Goal: Transaction & Acquisition: Download file/media

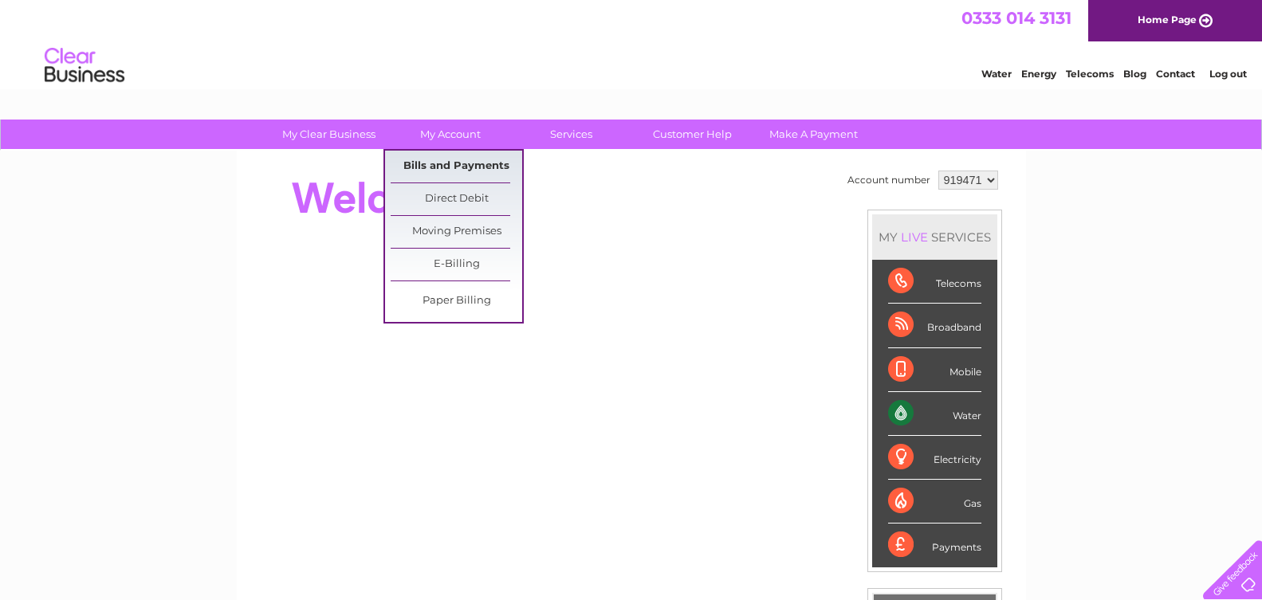
click at [470, 163] on link "Bills and Payments" at bounding box center [456, 167] width 131 height 32
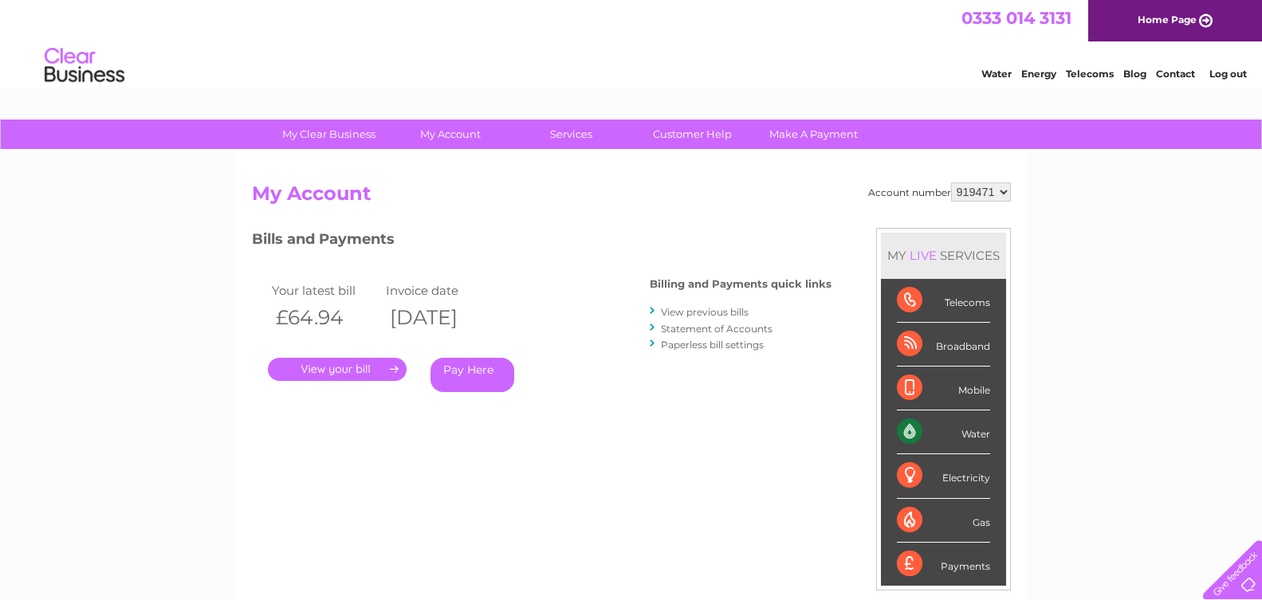
click at [350, 373] on link "." at bounding box center [337, 369] width 139 height 23
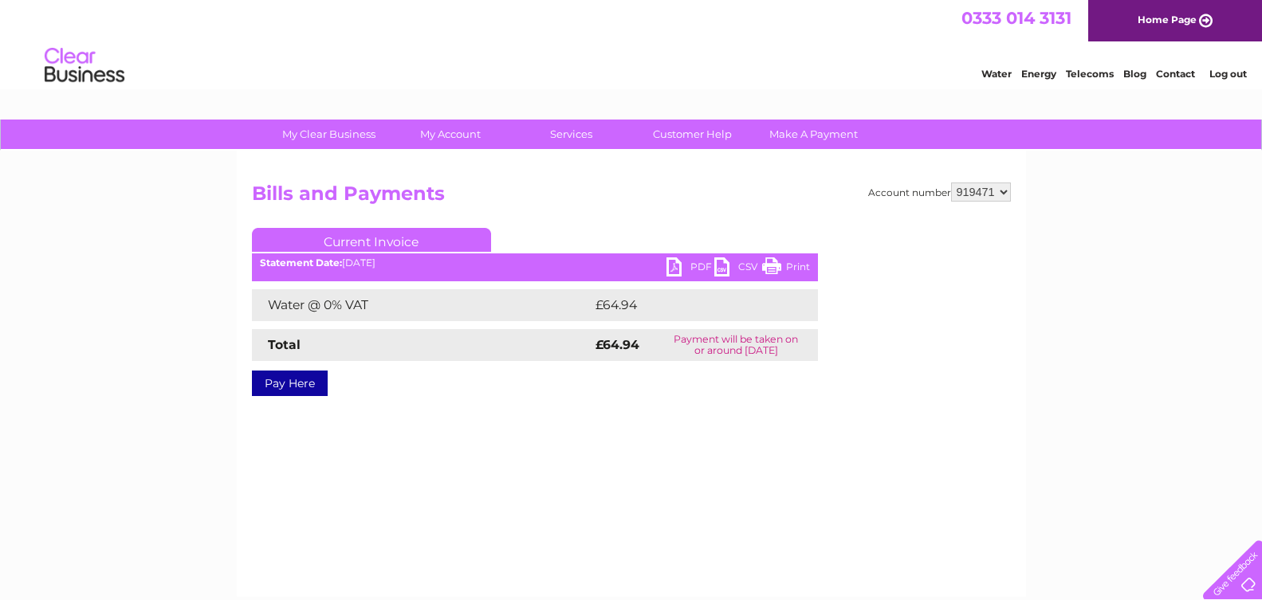
click at [697, 266] on link "PDF" at bounding box center [690, 268] width 48 height 23
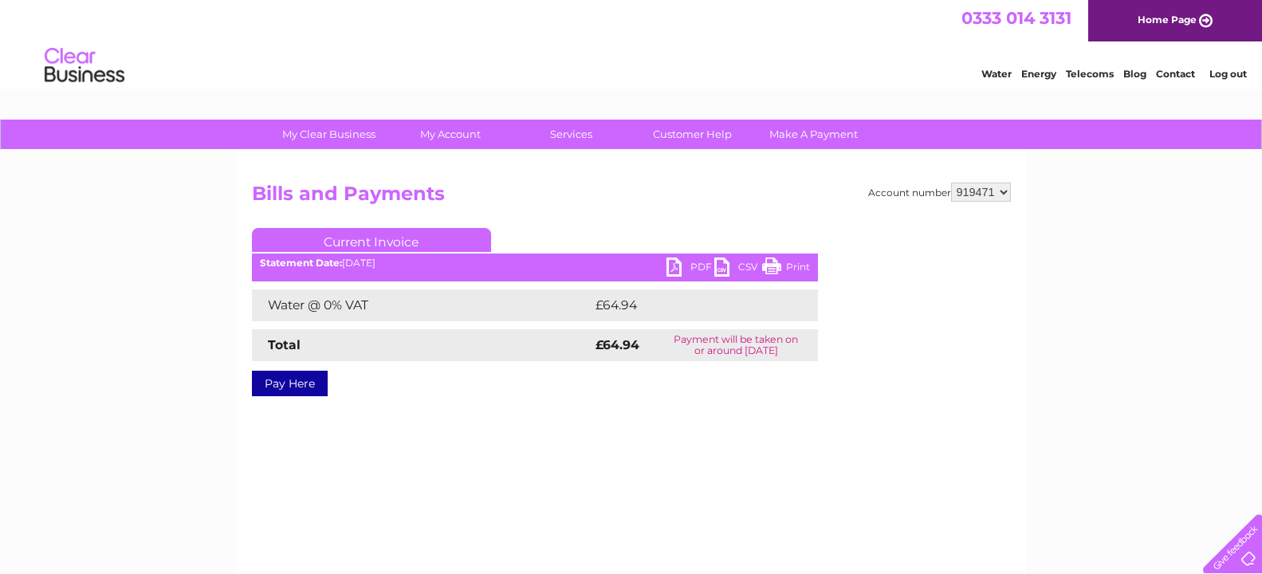
click at [979, 187] on select "919471 919472" at bounding box center [981, 191] width 60 height 19
select select "919472"
click at [951, 182] on select "919471 919472" at bounding box center [981, 191] width 60 height 19
click at [689, 257] on ul "Current Invoice" at bounding box center [535, 242] width 566 height 29
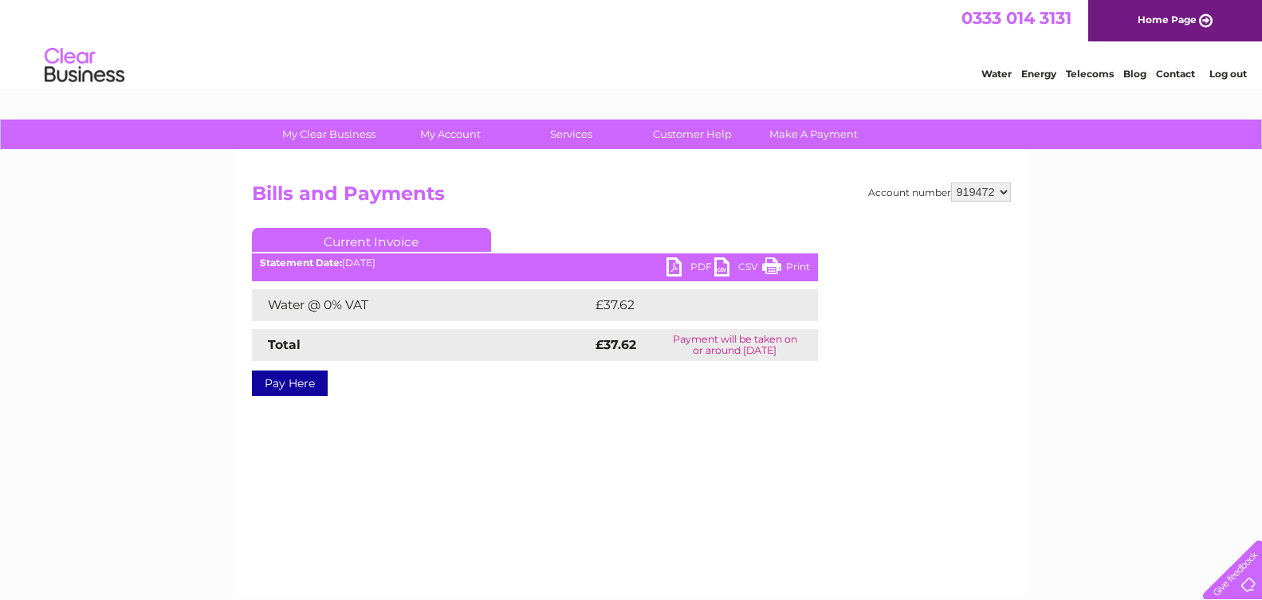
click at [667, 272] on link "PDF" at bounding box center [690, 268] width 48 height 23
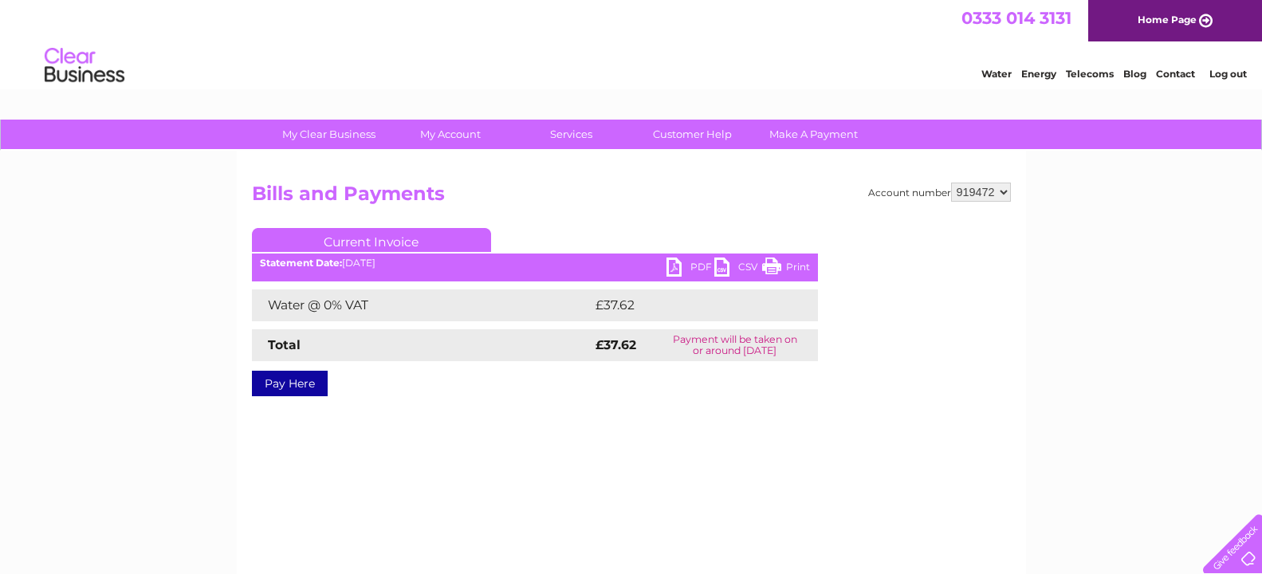
click at [978, 189] on select "919471 919472" at bounding box center [981, 191] width 60 height 19
click at [951, 182] on select "919471 919472" at bounding box center [981, 191] width 60 height 19
click at [697, 261] on link "PDF" at bounding box center [690, 268] width 48 height 23
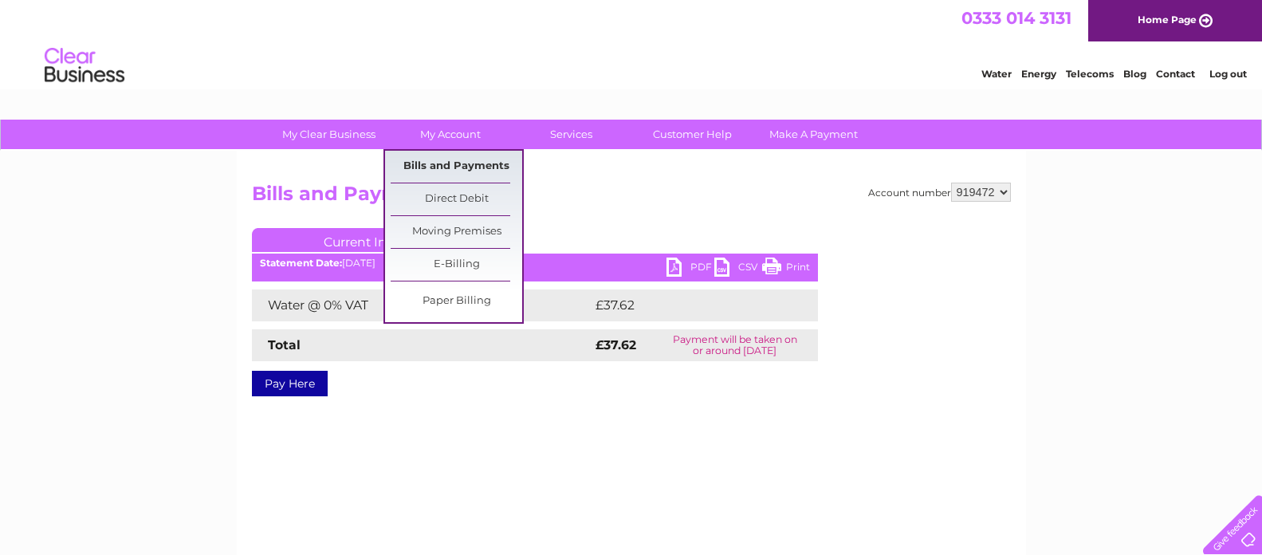
click at [464, 164] on link "Bills and Payments" at bounding box center [456, 167] width 131 height 32
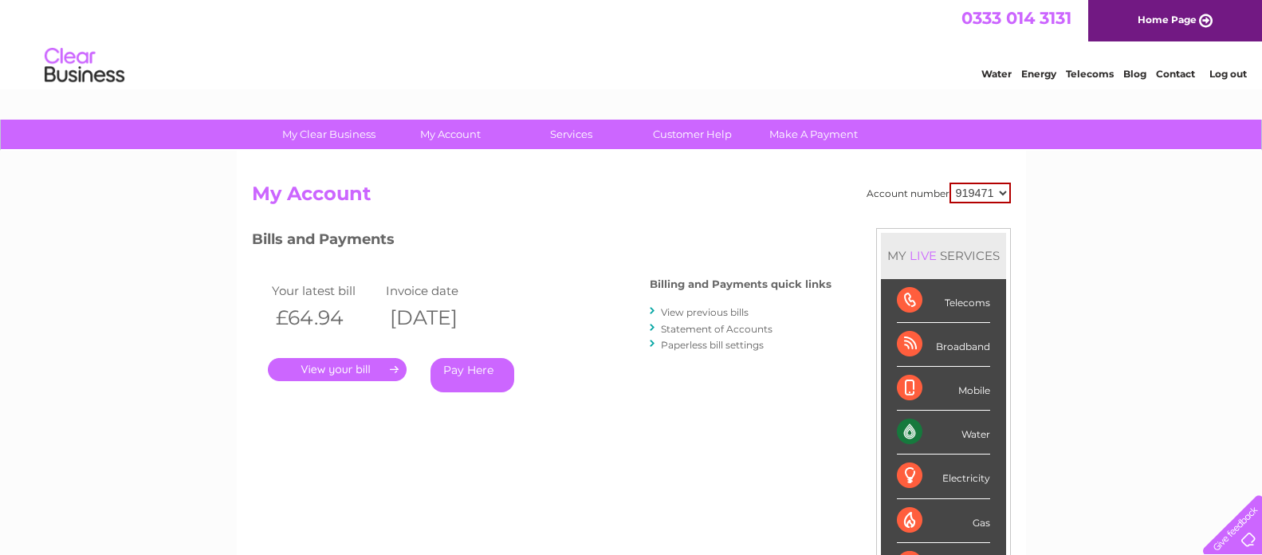
click at [730, 311] on link "View previous bills" at bounding box center [705, 312] width 88 height 12
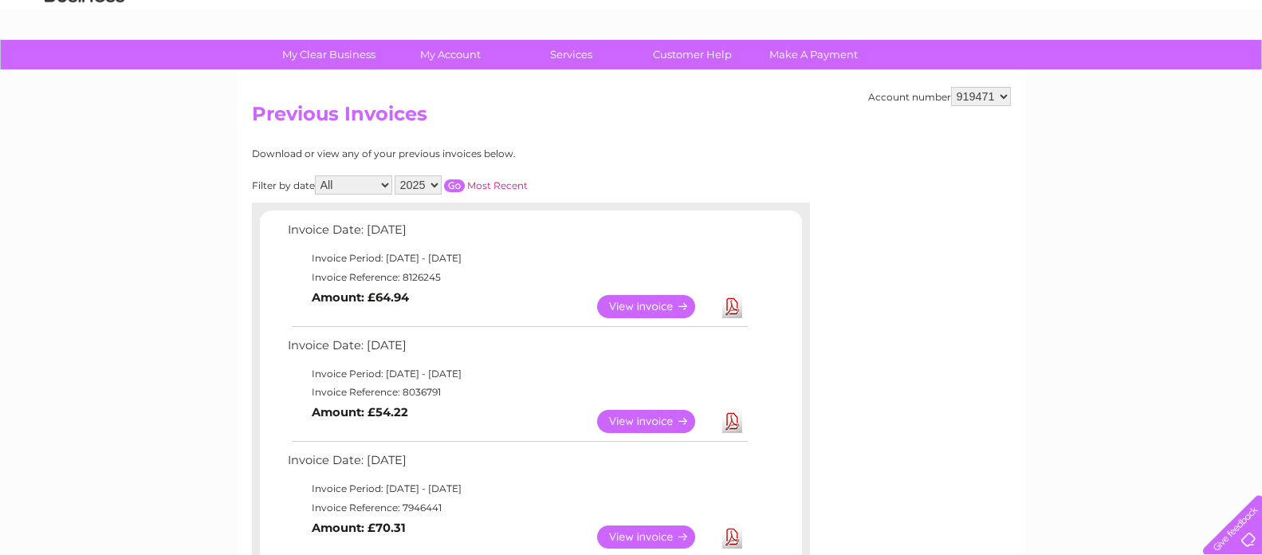
scroll to position [159, 0]
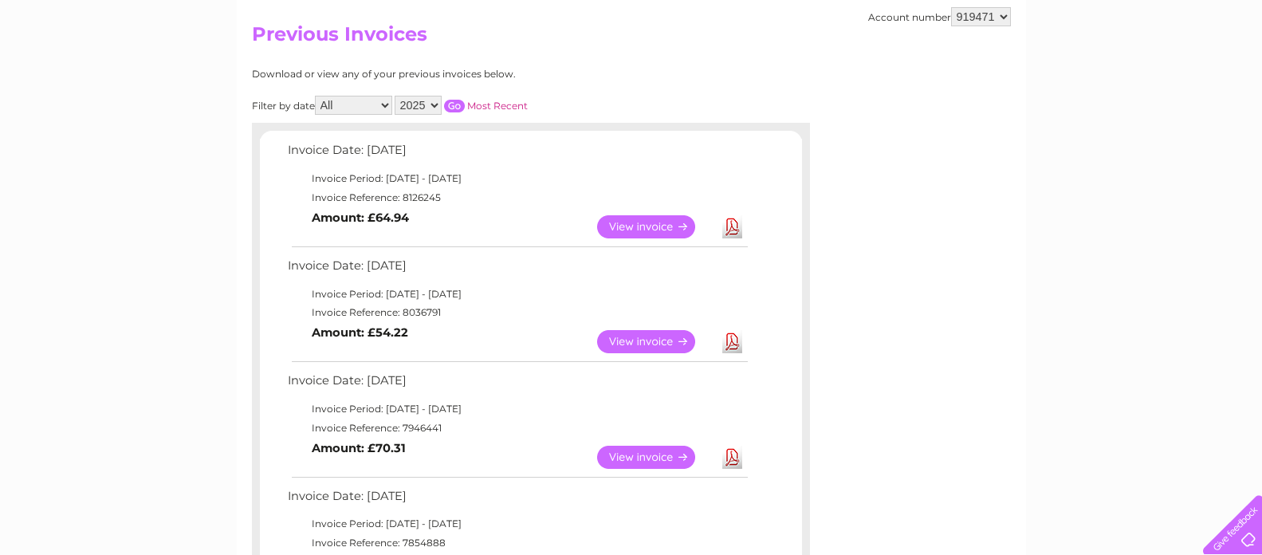
click at [732, 338] on link "Download" at bounding box center [732, 341] width 20 height 23
click at [735, 457] on link "Download" at bounding box center [732, 456] width 20 height 23
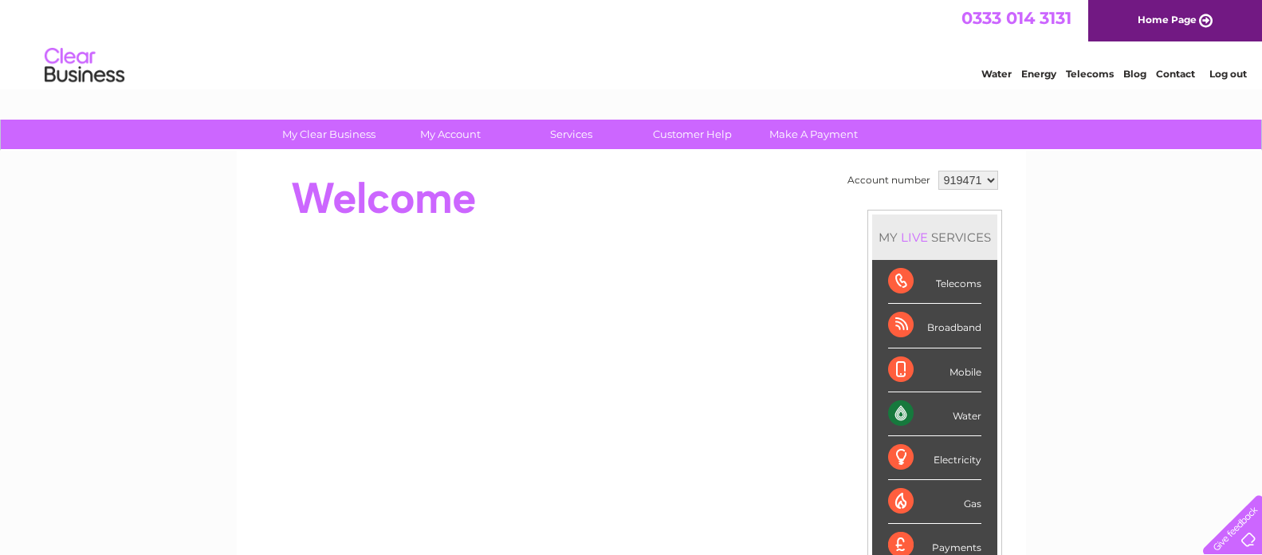
click at [958, 180] on select "919471 919472" at bounding box center [968, 180] width 60 height 19
select select "919472"
click at [938, 171] on select "919471 919472" at bounding box center [968, 180] width 60 height 19
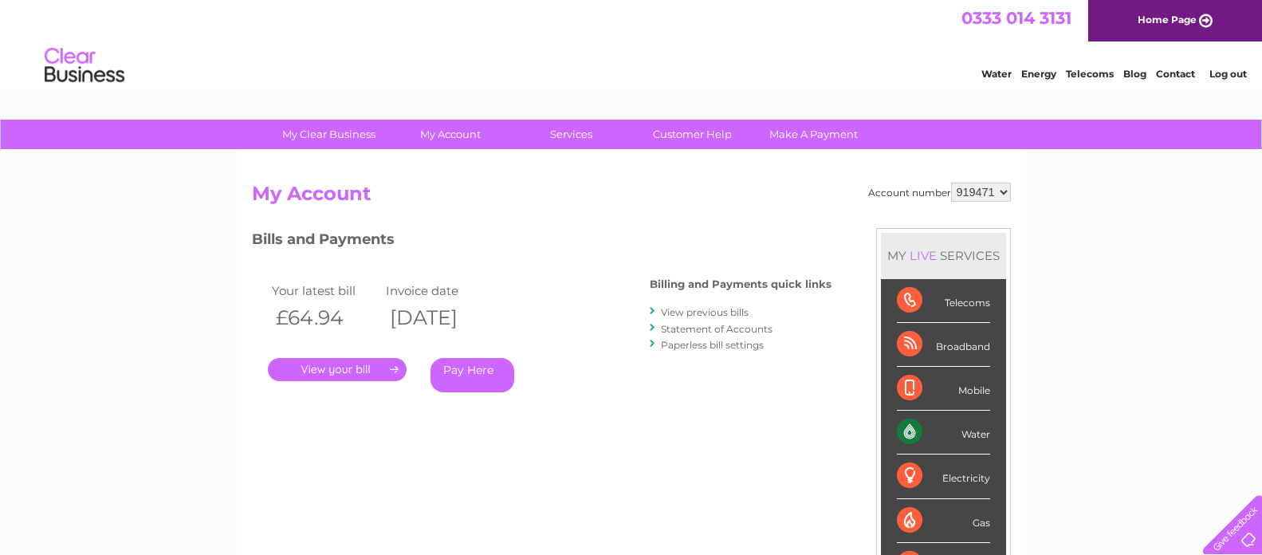
click at [988, 196] on select "919471 919472" at bounding box center [981, 191] width 60 height 19
select select "919472"
click at [951, 182] on select "919471 919472" at bounding box center [981, 191] width 60 height 19
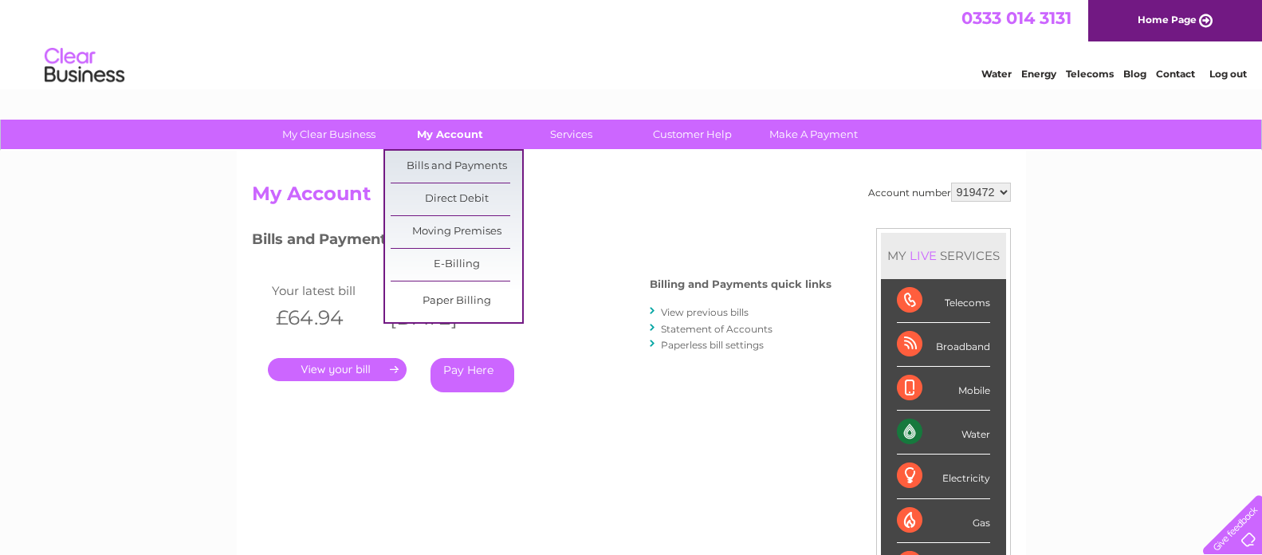
click at [452, 131] on link "My Account" at bounding box center [449, 134] width 131 height 29
click at [452, 159] on link "Bills and Payments" at bounding box center [456, 167] width 131 height 32
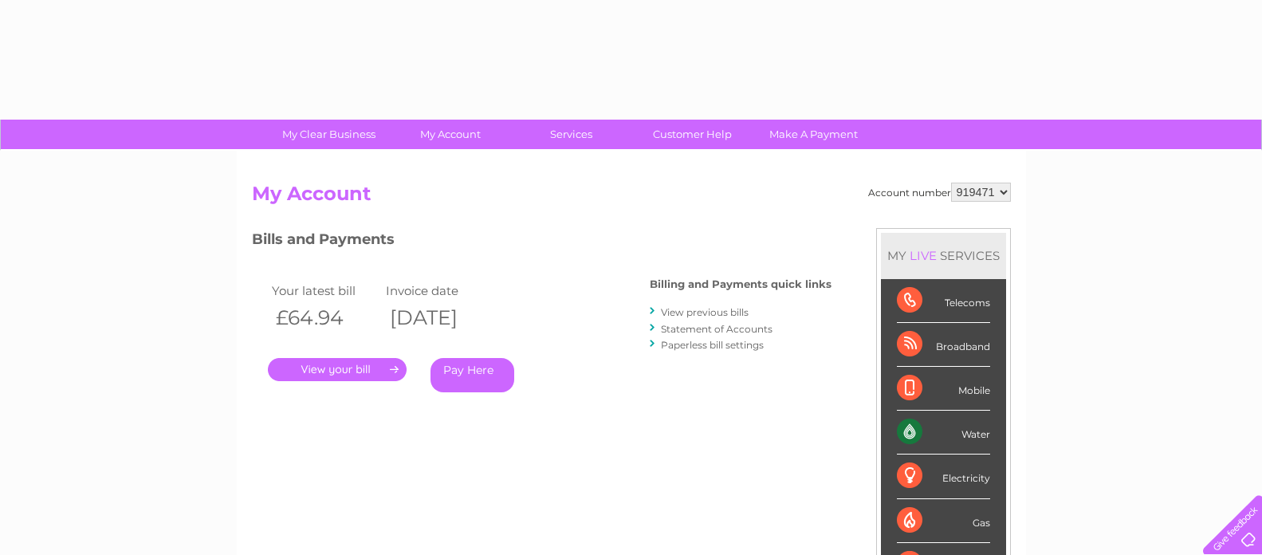
click at [996, 194] on select "919471 919472" at bounding box center [981, 191] width 60 height 19
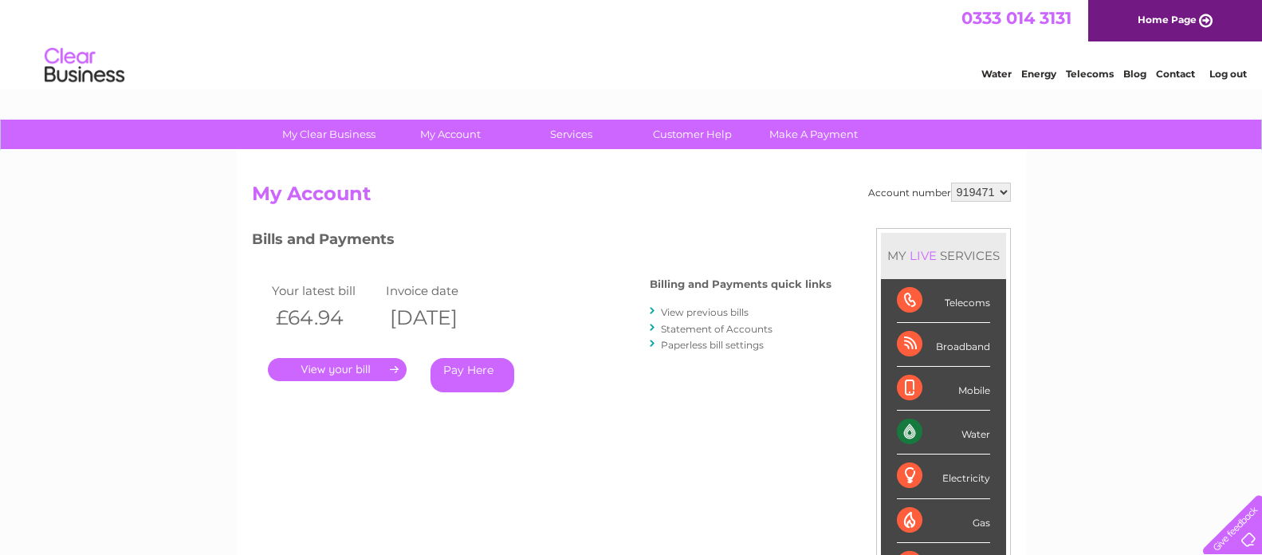
select select "919472"
click at [951, 182] on select "919471 919472" at bounding box center [981, 191] width 60 height 19
click at [722, 314] on link "View previous bills" at bounding box center [705, 312] width 88 height 12
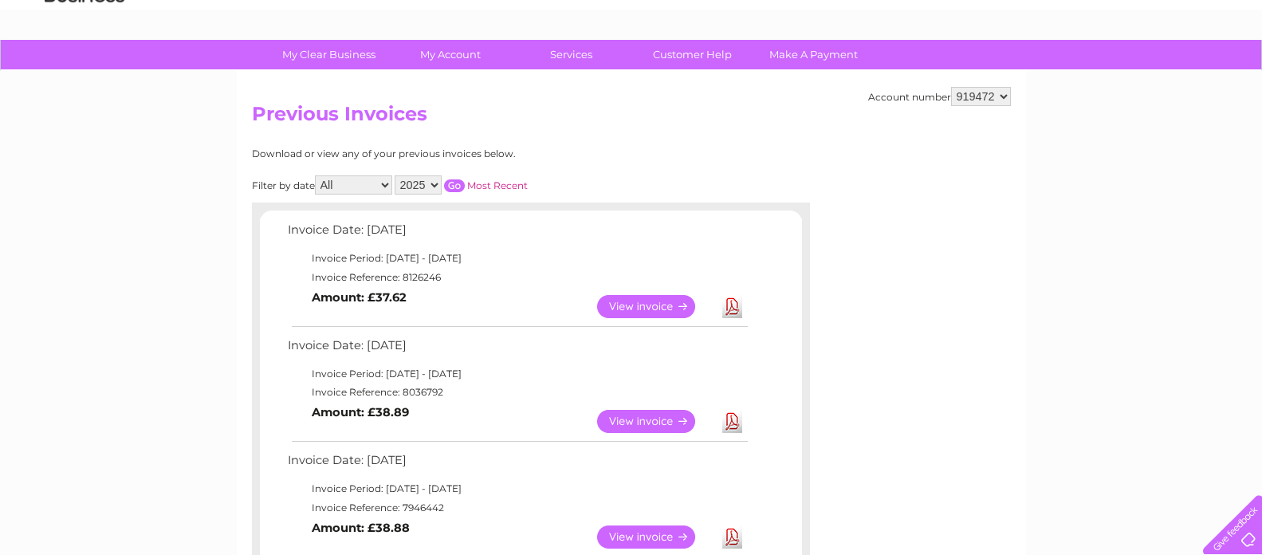
scroll to position [159, 0]
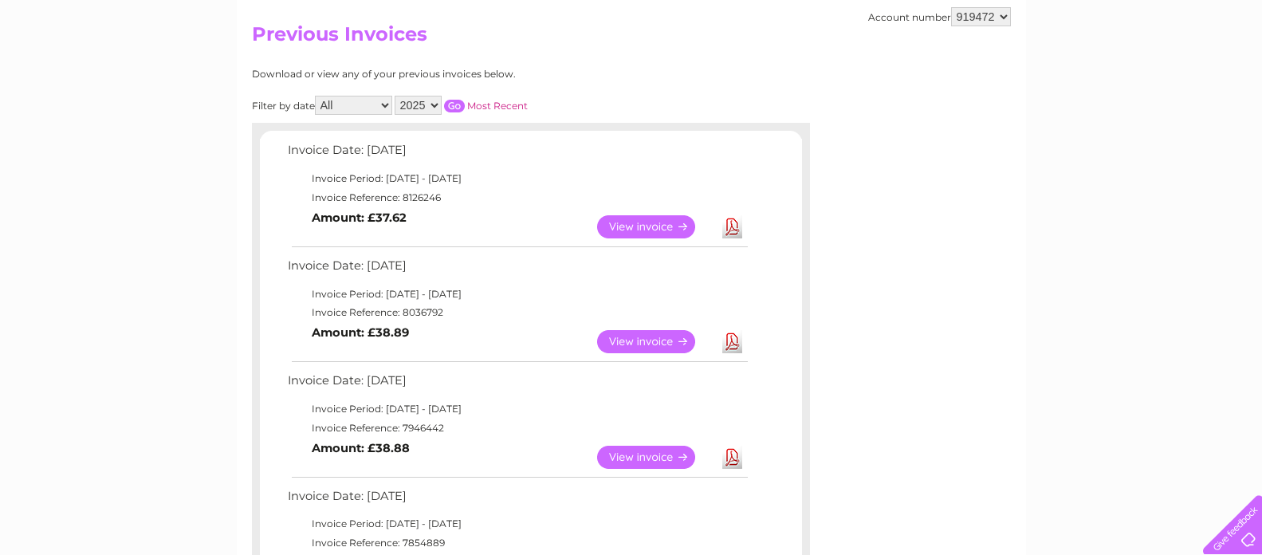
click at [734, 339] on link "Download" at bounding box center [732, 341] width 20 height 23
click at [731, 457] on link "Download" at bounding box center [732, 456] width 20 height 23
